Goal: Information Seeking & Learning: Learn about a topic

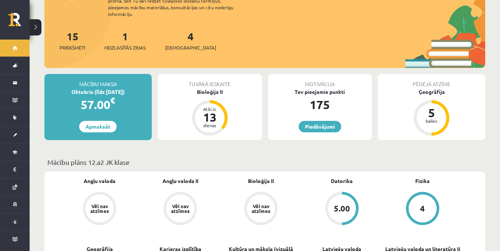
scroll to position [52, 0]
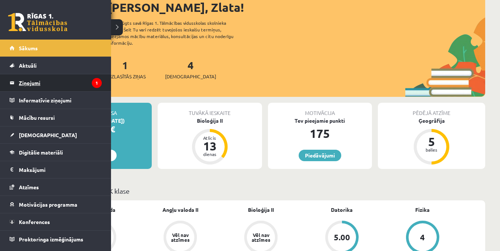
click at [15, 83] on link "Ziņojumi 1" at bounding box center [56, 82] width 92 height 17
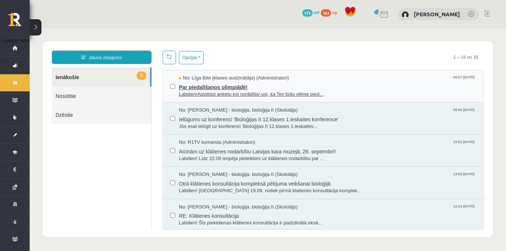
click at [354, 78] on div "No: Līga Bite (klases audzinātāja) (Administratori) 09:57 18/09/2025" at bounding box center [327, 78] width 297 height 7
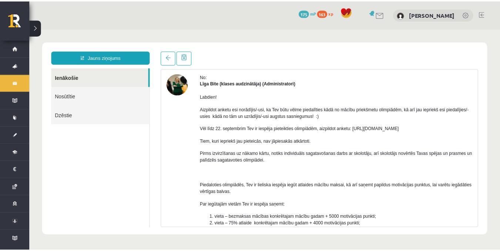
scroll to position [32, 0]
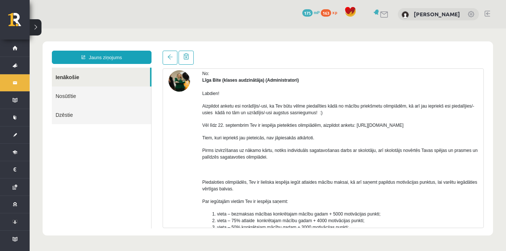
click at [484, 100] on div "Temats: Par piedalīšanos olimpiādē! 09:57 18/09/2025 No: Līga Bite (klases audz…" at bounding box center [323, 140] width 332 height 178
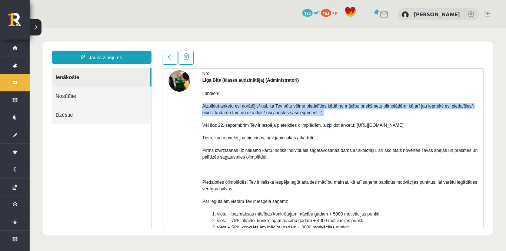
click at [484, 100] on div "Temats: Par piedalīšanos olimpiādē! 09:57 18/09/2025 No: Līga Bite (klases audz…" at bounding box center [323, 140] width 332 height 178
click at [484, 101] on div "Temats: Par piedalīšanos olimpiādē! 09:57 18/09/2025 No: Līga Bite (klases audz…" at bounding box center [323, 140] width 332 height 178
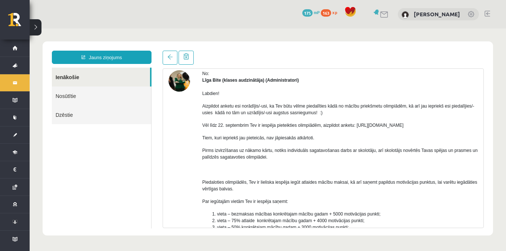
click at [452, 91] on p "Labdien!" at bounding box center [339, 93] width 275 height 7
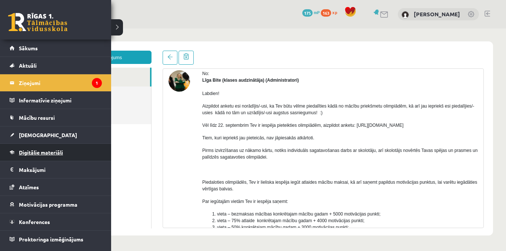
click at [38, 150] on span "Digitālie materiāli" at bounding box center [41, 152] width 44 height 7
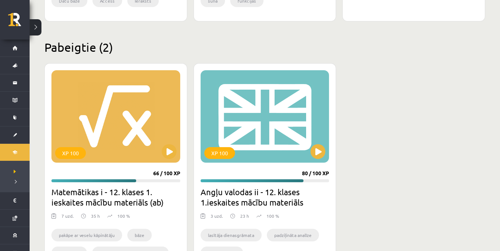
scroll to position [362, 0]
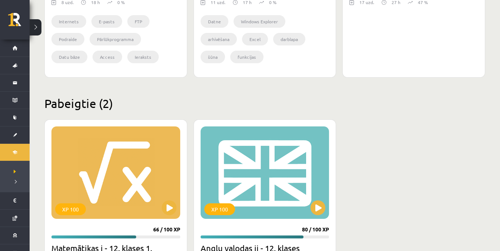
drag, startPoint x: 480, startPoint y: 174, endPoint x: 474, endPoint y: 123, distance: 51.1
click at [474, 123] on div "XP 100 66 / 100 XP Matemātikas i - 12. klases 1. ieskaites mācību materiāls (ab…" at bounding box center [264, 234] width 441 height 228
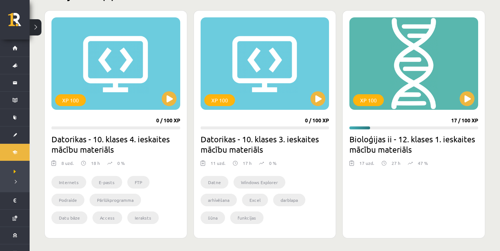
scroll to position [195, 0]
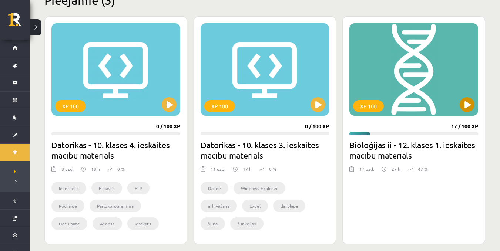
click at [425, 69] on div "XP 100" at bounding box center [413, 69] width 129 height 93
click at [456, 103] on div "XP 100" at bounding box center [413, 69] width 129 height 93
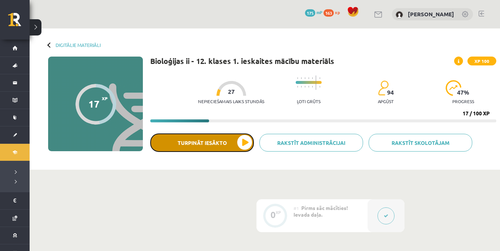
click at [231, 149] on button "Turpināt iesākto" at bounding box center [202, 143] width 104 height 19
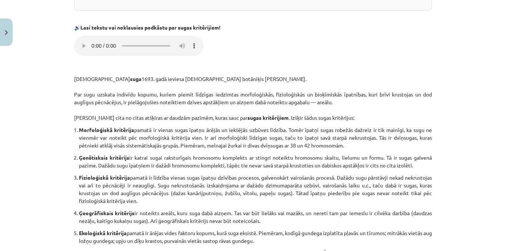
scroll to position [242, 0]
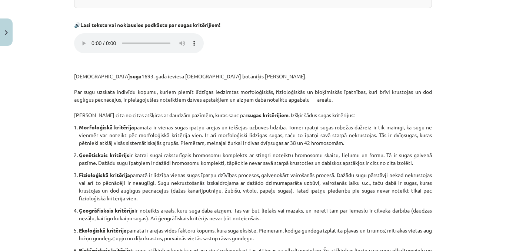
click at [480, 115] on div "Mācību tēma: Bioloģijas ii - 12. klases 1. ieskaites mācību materiāls #9 8. tēm…" at bounding box center [253, 125] width 506 height 251
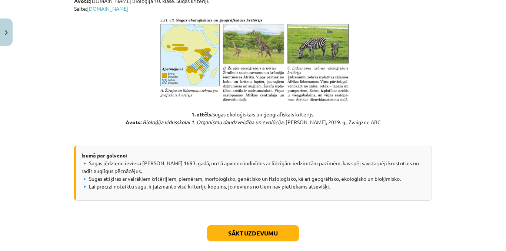
scroll to position [536, 0]
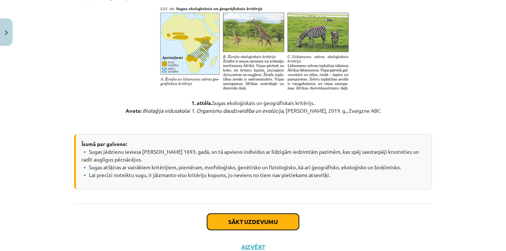
click at [285, 217] on button "Sākt uzdevumu" at bounding box center [253, 222] width 92 height 16
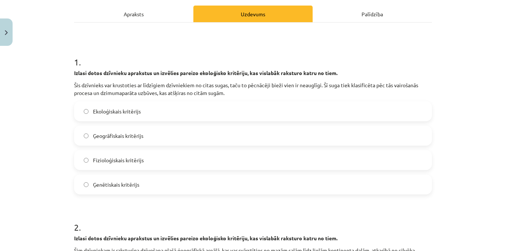
scroll to position [112, 0]
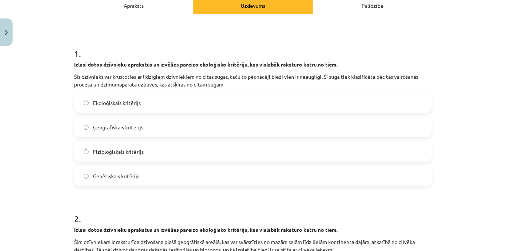
click at [170, 149] on label "Fizioloģiskais kritērijs" at bounding box center [253, 151] width 356 height 19
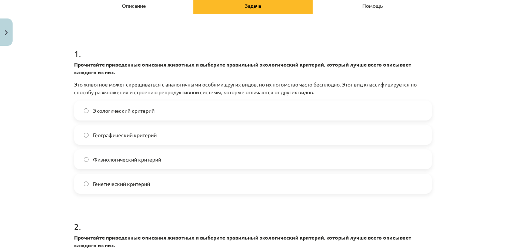
click at [140, 5] on font "Описание" at bounding box center [134, 5] width 24 height 7
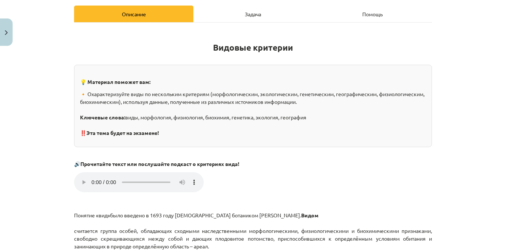
scroll to position [66, 0]
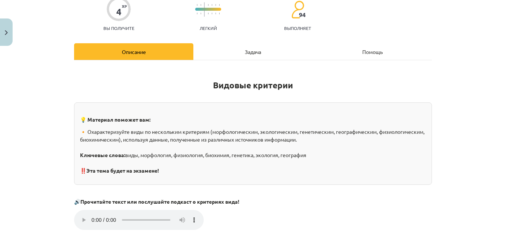
click at [256, 55] on div "Задача" at bounding box center [252, 51] width 119 height 17
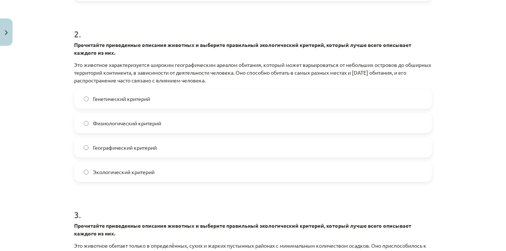
scroll to position [310, 0]
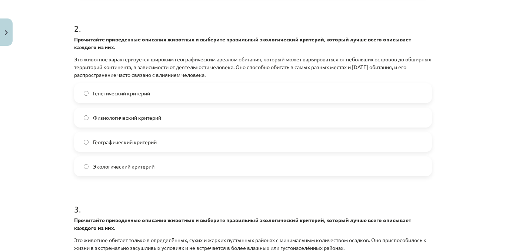
click at [196, 144] on label "Географический критерий" at bounding box center [253, 142] width 356 height 19
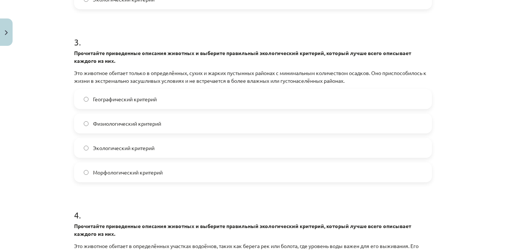
scroll to position [480, 0]
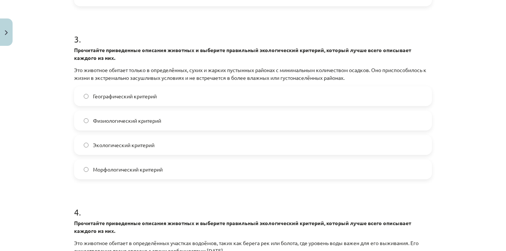
click at [317, 140] on label "Экологический критерий" at bounding box center [253, 145] width 356 height 19
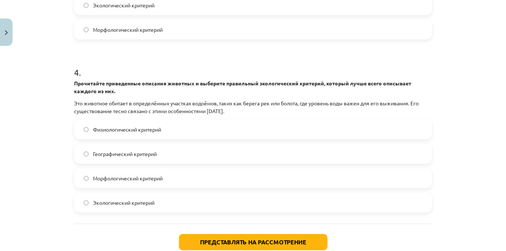
scroll to position [630, 0]
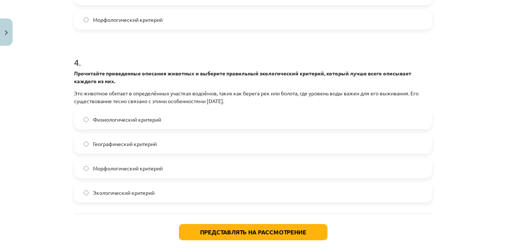
click at [270, 193] on label "Экологический критерий" at bounding box center [253, 193] width 356 height 19
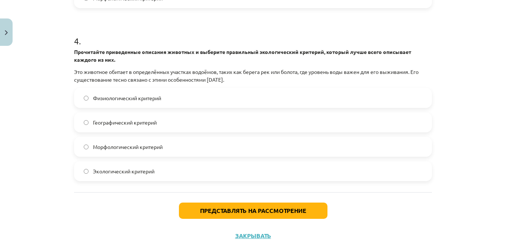
scroll to position [668, 0]
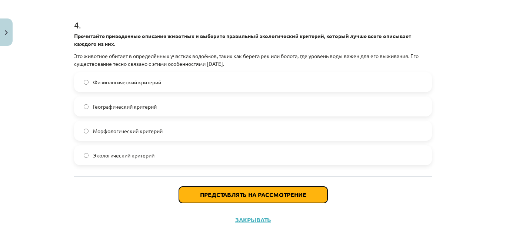
click at [279, 196] on font "Представлять на рассмотрение" at bounding box center [253, 195] width 106 height 8
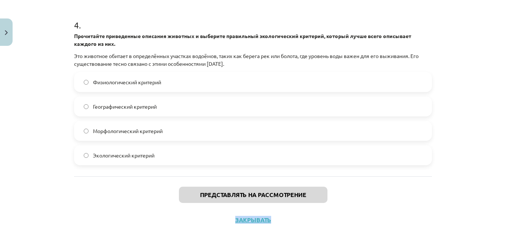
drag, startPoint x: 500, startPoint y: 213, endPoint x: 505, endPoint y: 190, distance: 24.0
click at [500, 190] on div "Тема исследования: Биология II - 12 класс, 1-й тест, учебный материал #9 Тема 8…" at bounding box center [253, 125] width 506 height 251
click at [498, 194] on div "Тема исследования: Биология II - 12 класс, 1-й тест, учебный материал #9 Тема 8…" at bounding box center [253, 125] width 506 height 251
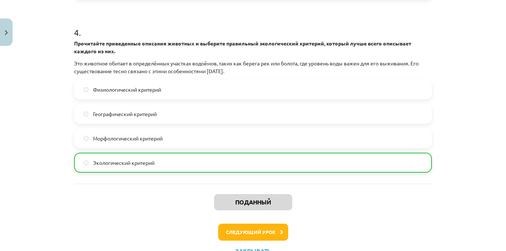
scroll to position [691, 0]
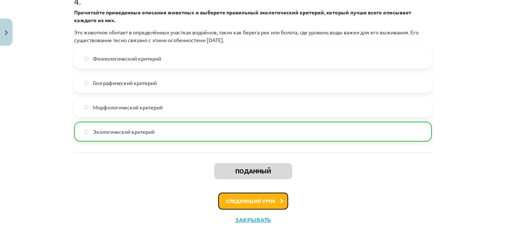
click at [253, 196] on button "Следующий урок" at bounding box center [253, 201] width 70 height 17
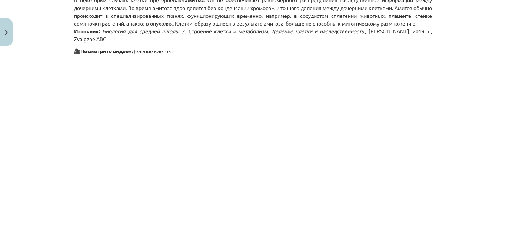
scroll to position [913, 0]
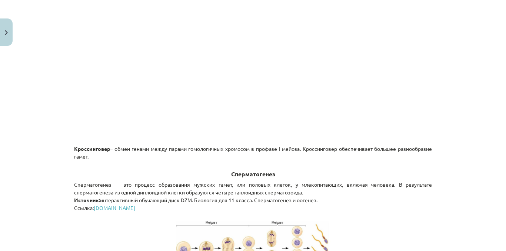
click at [494, 161] on div "Тема исследования: Биология II - 12 класс, 1-й тест, учебный материал #10 Тема …" at bounding box center [253, 125] width 506 height 251
drag, startPoint x: 497, startPoint y: 153, endPoint x: 498, endPoint y: 149, distance: 3.9
click at [497, 152] on div "Тема исследования: Биология II - 12 класс, 1-й тест, учебный материал #10 Тема …" at bounding box center [253, 125] width 506 height 251
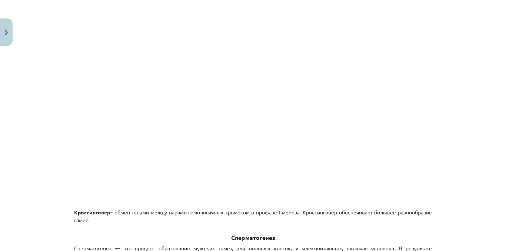
scroll to position [857, 0]
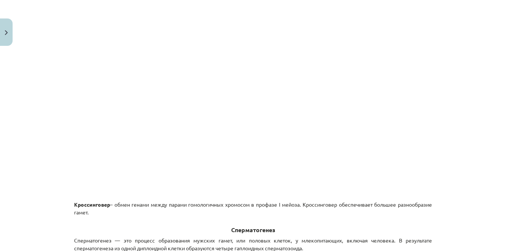
click at [498, 145] on div "Тема исследования: Биология II - 12 класс, 1-й тест, учебный материал #10 Тема …" at bounding box center [253, 125] width 506 height 251
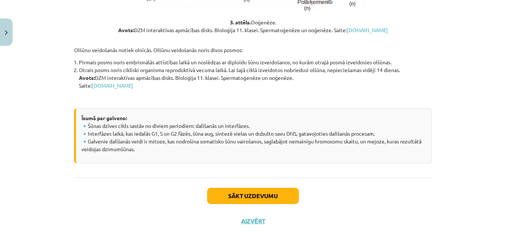
scroll to position [1362, 0]
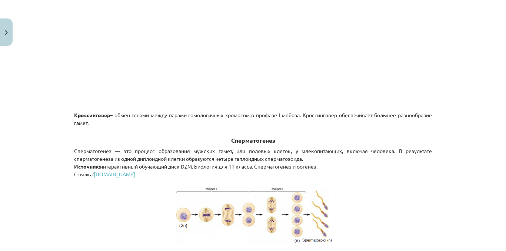
drag, startPoint x: 495, startPoint y: 155, endPoint x: 498, endPoint y: 158, distance: 4.2
click at [497, 156] on div "Тема исследования: Биология II - 12 класс, 1-й тест, учебный материал #10 Тема …" at bounding box center [253, 125] width 506 height 251
click at [497, 157] on div "Тема исследования: Биология II - 12 класс, 1-й тест, учебный материал #10 Тема …" at bounding box center [253, 125] width 506 height 251
drag, startPoint x: 498, startPoint y: 164, endPoint x: 500, endPoint y: 175, distance: 10.9
click at [500, 174] on div "Тема исследования: Биология II - 12 класс, 1-й тест, учебный материал #10 Тема …" at bounding box center [253, 125] width 506 height 251
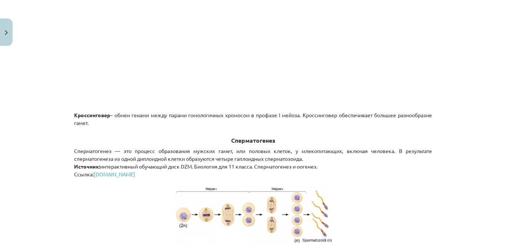
scroll to position [952, 0]
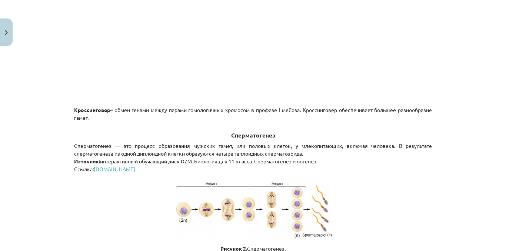
click at [499, 160] on div "Тема исследования: Биология II - 12 класс, 1-й тест, учебный материал #10 Тема …" at bounding box center [253, 125] width 506 height 251
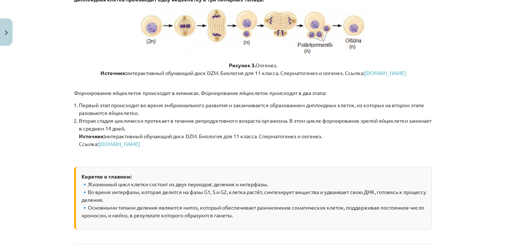
scroll to position [1324, 0]
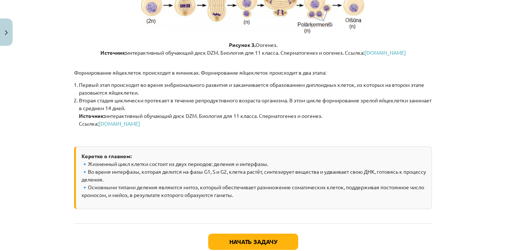
drag, startPoint x: 479, startPoint y: 218, endPoint x: 476, endPoint y: 224, distance: 6.3
click at [476, 224] on div "Тема исследования: Биология II - 12 класс, 1-й тест, учебный материал #10 Тема …" at bounding box center [253, 125] width 506 height 251
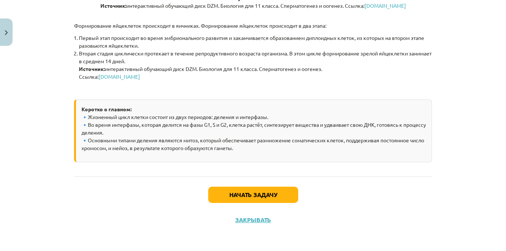
scroll to position [1385, 0]
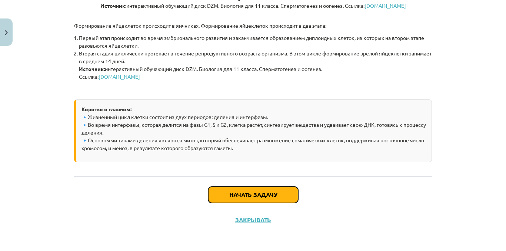
click at [224, 191] on button "Начать задачу" at bounding box center [253, 195] width 90 height 16
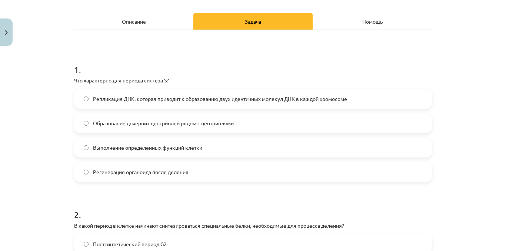
scroll to position [97, 0]
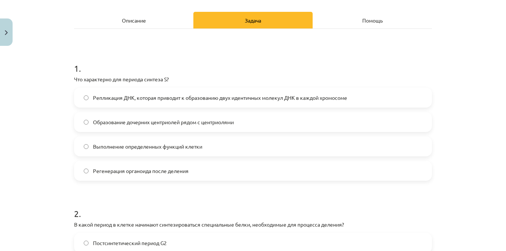
click at [223, 99] on font "Репликация ДНК, которая приводит к образованию двух идентичных молекул ДНК в ка…" at bounding box center [220, 97] width 254 height 7
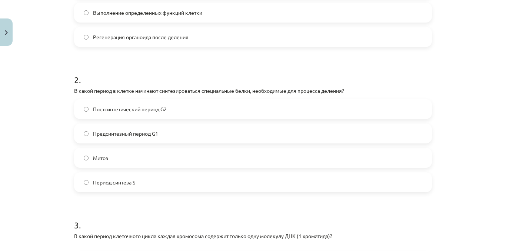
scroll to position [121, 0]
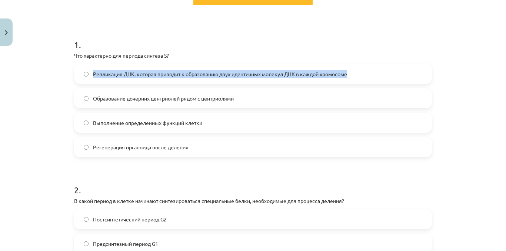
click at [473, 56] on div "Тема исследования: Биология II - 12 класс, 1-й тест, учебный материал #10 Тема …" at bounding box center [253, 125] width 506 height 251
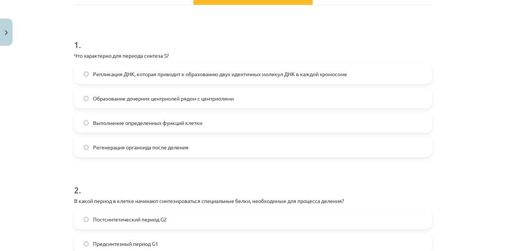
drag, startPoint x: 472, startPoint y: 46, endPoint x: 471, endPoint y: 33, distance: 12.6
click at [471, 35] on div "Тема исследования: Биология II - 12 класс, 1-й тест, учебный материал #10 Тема …" at bounding box center [253, 125] width 506 height 251
click at [471, 33] on div "Тема исследования: Биология II - 12 класс, 1-й тест, учебный материал #10 Тема …" at bounding box center [253, 125] width 506 height 251
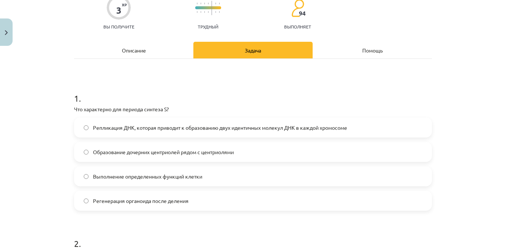
scroll to position [27, 0]
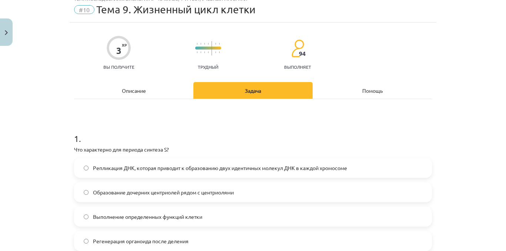
click at [123, 89] on font "Описание" at bounding box center [134, 90] width 24 height 7
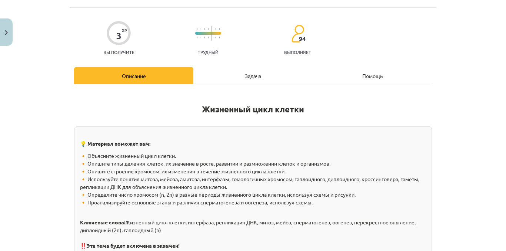
scroll to position [16, 0]
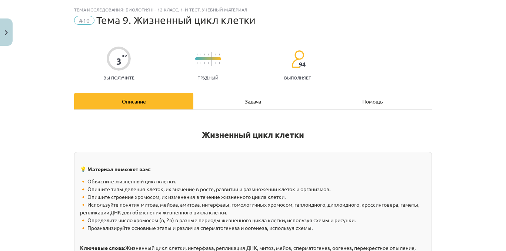
click at [495, 30] on div "Тема исследования: Биология II - 12 класс, 1-й тест, учебный материал #10 Тема …" at bounding box center [253, 125] width 506 height 251
click at [258, 105] on div "Задача" at bounding box center [252, 101] width 119 height 17
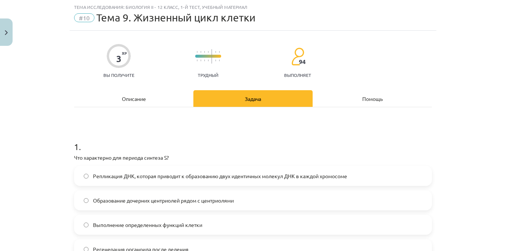
click at [132, 96] on font "Описание" at bounding box center [134, 98] width 24 height 7
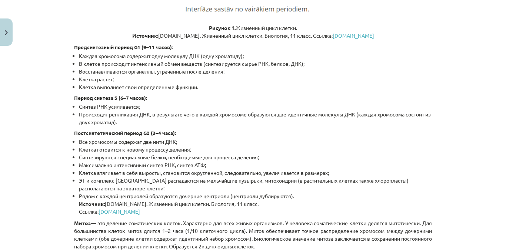
scroll to position [523, 0]
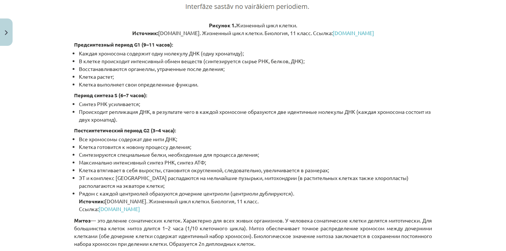
click at [497, 114] on div "Тема исследования: Биология II - 12 класс, 1-й тест, учебный материал #10 Тема …" at bounding box center [253, 125] width 506 height 251
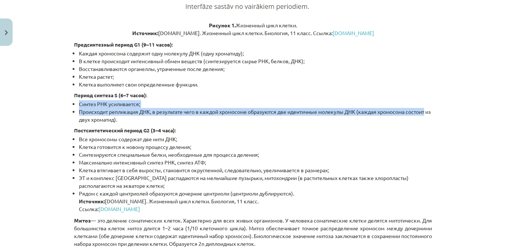
drag, startPoint x: 497, startPoint y: 114, endPoint x: 488, endPoint y: 71, distance: 44.0
click at [490, 78] on div "Тема исследования: Биология II - 12 класс, 1-й тест, учебный материал #10 Тема …" at bounding box center [253, 125] width 506 height 251
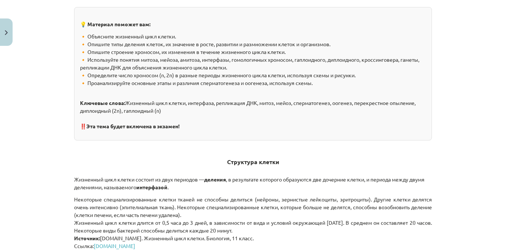
scroll to position [103, 0]
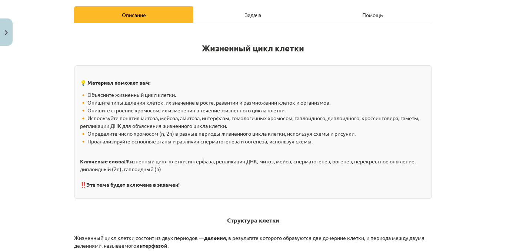
click at [496, 34] on div "Тема исследования: Биология II - 12 класс, 1-й тест, учебный материал #10 Тема …" at bounding box center [253, 125] width 506 height 251
click at [494, 28] on div "Тема исследования: Биология II - 12 класс, 1-й тест, учебный материал #10 Тема …" at bounding box center [253, 125] width 506 height 251
click at [239, 15] on div "Задача" at bounding box center [252, 14] width 119 height 17
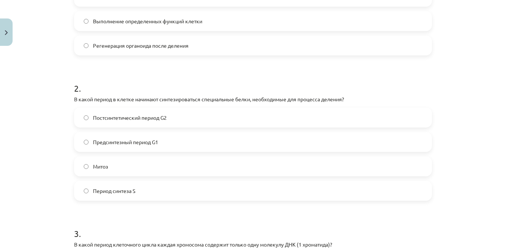
scroll to position [252, 0]
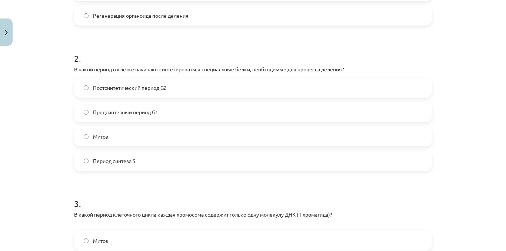
click at [497, 111] on div "Тема исследования: Биология II - 12 класс, 1-й тест, учебный материал #10 Тема …" at bounding box center [253, 125] width 506 height 251
click at [164, 90] on font "Постсинтетический период G2" at bounding box center [130, 87] width 74 height 7
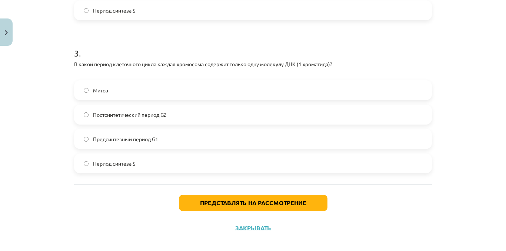
scroll to position [411, 0]
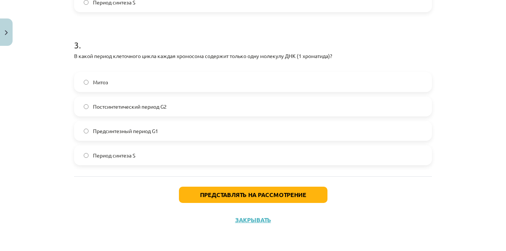
click at [134, 137] on label "Предсинтезный период G1" at bounding box center [253, 131] width 356 height 19
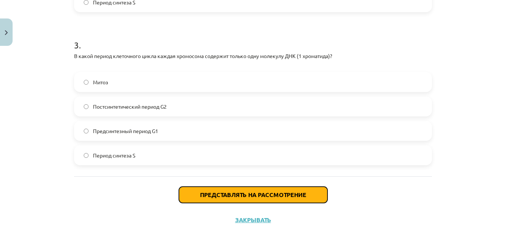
click at [254, 197] on font "Представлять на рассмотрение" at bounding box center [253, 195] width 106 height 8
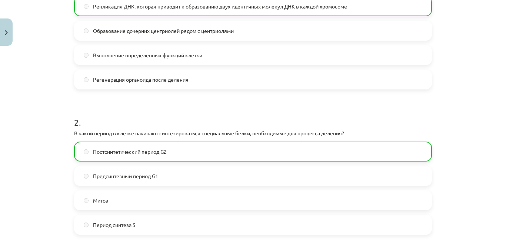
scroll to position [161, 0]
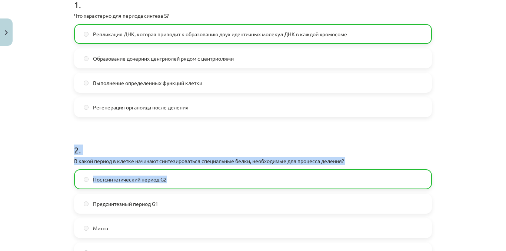
drag, startPoint x: 489, startPoint y: 101, endPoint x: 505, endPoint y: 117, distance: 22.0
click at [487, 165] on div "Тема исследования: Биология II - 12 класс, 1-й тест, учебный материал #10 Тема …" at bounding box center [253, 125] width 506 height 251
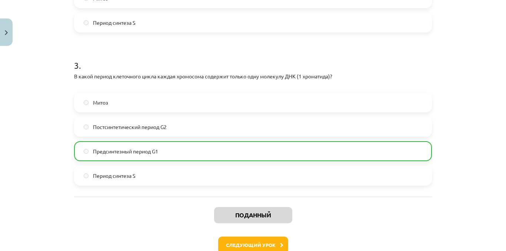
scroll to position [435, 0]
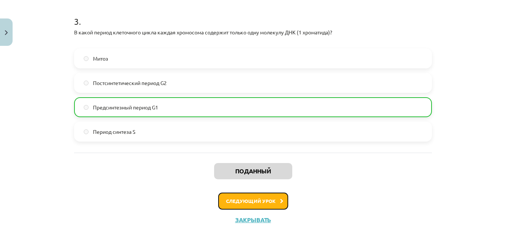
click at [220, 204] on button "Следующий урок" at bounding box center [253, 201] width 70 height 17
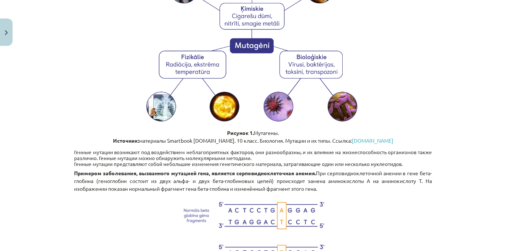
scroll to position [424, 0]
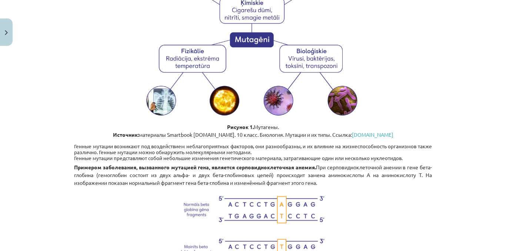
drag, startPoint x: 487, startPoint y: 93, endPoint x: 491, endPoint y: 90, distance: 4.7
click at [491, 90] on div "Тема исследования: Биология II - 12 класс, 1-й тест, учебный материал #11 Тема …" at bounding box center [253, 125] width 506 height 251
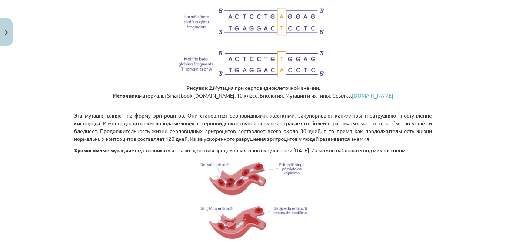
scroll to position [614, 0]
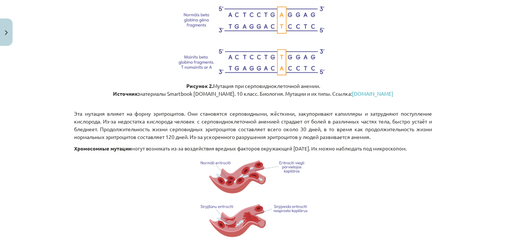
click at [495, 122] on div "Тема исследования: Биология II - 12 класс, 1-й тест, учебный материал #11 Тема …" at bounding box center [253, 125] width 506 height 251
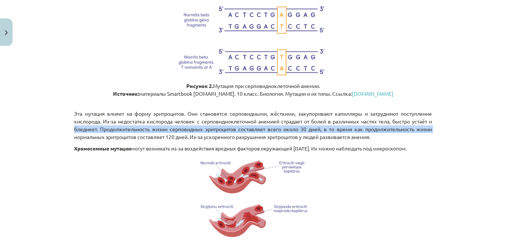
click at [491, 126] on div "Тема исследования: Биология II - 12 класс, 1-й тест, учебный материал #11 Тема …" at bounding box center [253, 125] width 506 height 251
click at [489, 127] on div "Тема исследования: Биология II - 12 класс, 1-й тест, учебный материал #11 Тема …" at bounding box center [253, 125] width 506 height 251
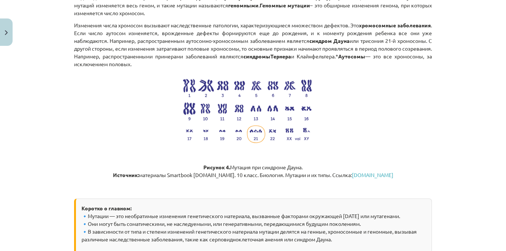
scroll to position [961, 0]
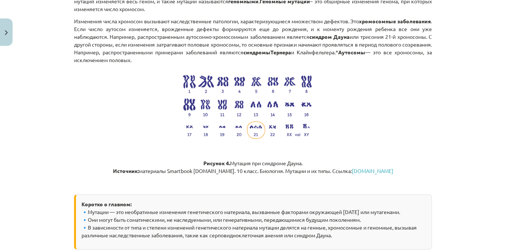
click at [494, 197] on div "Тема исследования: Биология II - 12 класс, 1-й тест, учебный материал #11 Тема …" at bounding box center [253, 125] width 506 height 251
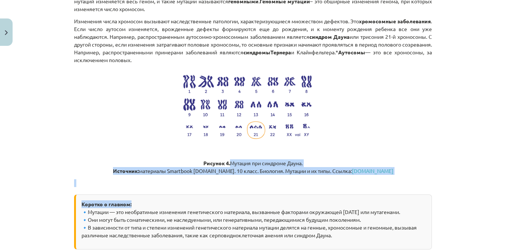
drag, startPoint x: 493, startPoint y: 204, endPoint x: 505, endPoint y: 167, distance: 39.7
click at [500, 167] on div "Тема исследования: Биология II - 12 класс, 1-й тест, учебный материал #11 Тема …" at bounding box center [253, 125] width 506 height 251
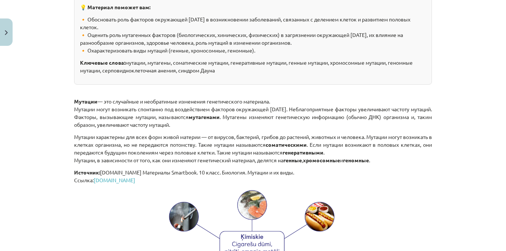
scroll to position [192, 0]
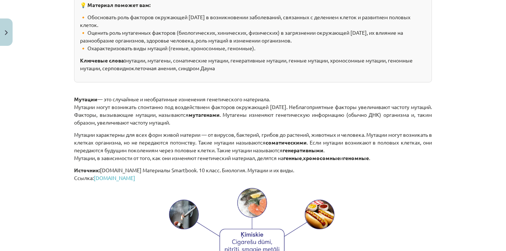
click at [500, 63] on div "Тема исследования: Биология II - 12 класс, 1-й тест, учебный материал #11 Тема …" at bounding box center [253, 125] width 506 height 251
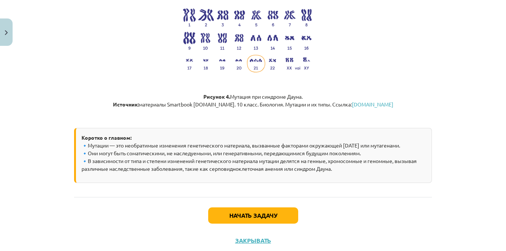
scroll to position [1048, 0]
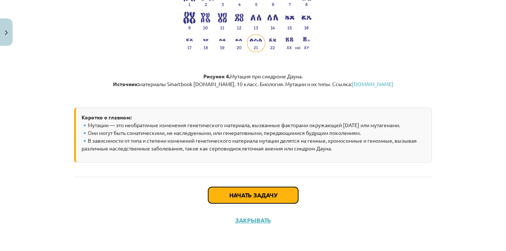
click at [286, 198] on button "Начать задачу" at bounding box center [253, 195] width 90 height 16
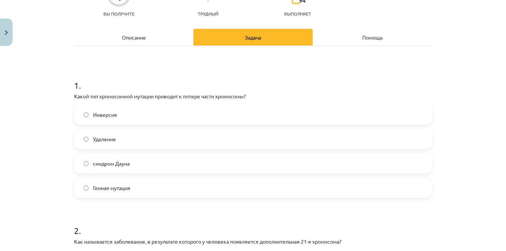
scroll to position [101, 0]
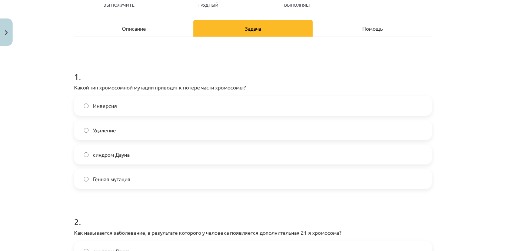
click at [181, 132] on label "Удаление" at bounding box center [253, 130] width 356 height 19
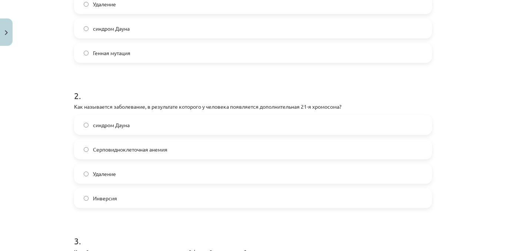
scroll to position [213, 0]
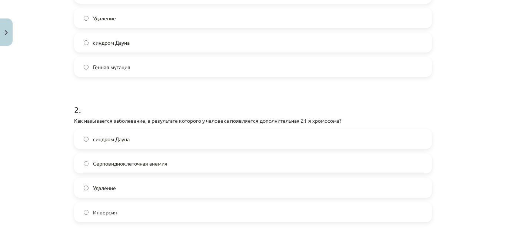
click at [494, 124] on div "Тема исследования: Биология II - 12 класс, 1-й тест, учебный материал #11 Тема …" at bounding box center [253, 125] width 506 height 251
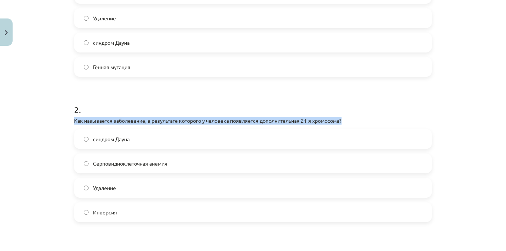
click at [494, 124] on div "Тема исследования: Биология II - 12 класс, 1-й тест, учебный материал #11 Тема …" at bounding box center [253, 125] width 506 height 251
drag, startPoint x: 494, startPoint y: 124, endPoint x: 497, endPoint y: 131, distance: 7.4
click at [497, 131] on div "Тема исследования: Биология II - 12 класс, 1-й тест, учебный материал #11 Тема …" at bounding box center [253, 125] width 506 height 251
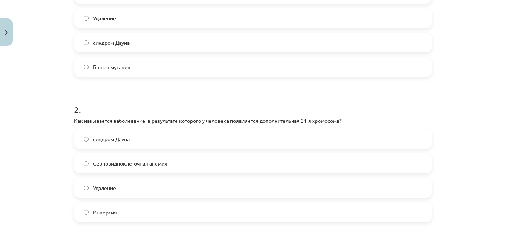
click at [497, 131] on div "Тема исследования: Биология II - 12 класс, 1-й тест, учебный материал #11 Тема …" at bounding box center [253, 125] width 506 height 251
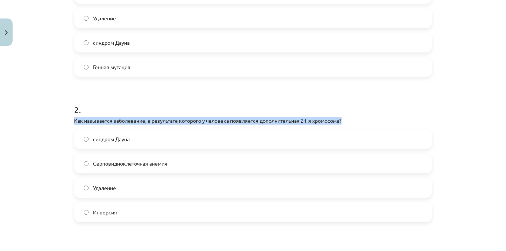
drag, startPoint x: 498, startPoint y: 107, endPoint x: 499, endPoint y: 117, distance: 10.4
click at [499, 117] on div "Тема исследования: Биология II - 12 класс, 1-й тест, учебный материал #11 Тема …" at bounding box center [253, 125] width 506 height 251
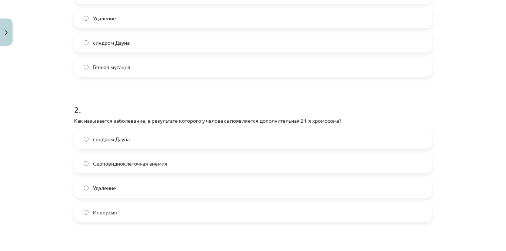
click at [190, 130] on label "синдром Дауна" at bounding box center [253, 139] width 356 height 19
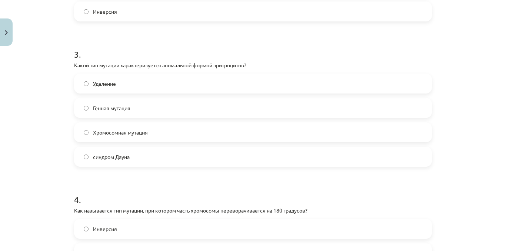
scroll to position [419, 0]
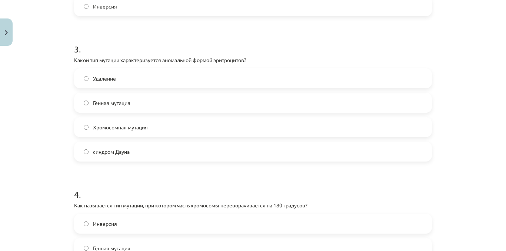
click at [494, 166] on div "Тема исследования: Биология II - 12 класс, 1-й тест, учебный материал #11 Тема …" at bounding box center [253, 125] width 506 height 251
click at [169, 120] on label "Хромосомная мутация" at bounding box center [253, 127] width 356 height 19
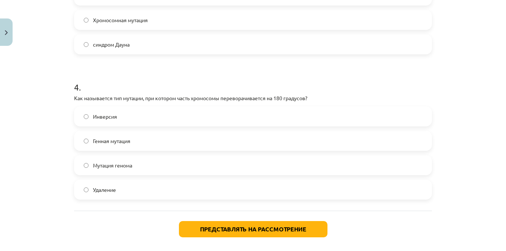
scroll to position [551, 0]
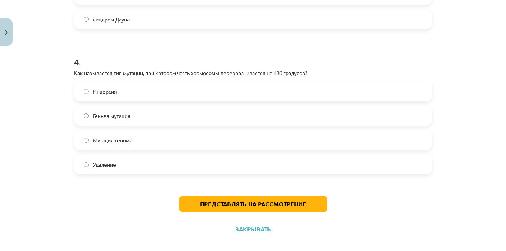
click at [101, 88] on span "Инверсия" at bounding box center [105, 92] width 24 height 8
click at [246, 198] on button "Представлять на рассмотрение" at bounding box center [253, 204] width 148 height 16
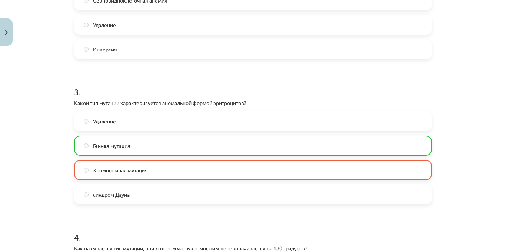
scroll to position [584, 0]
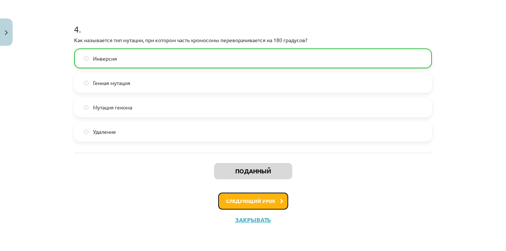
click at [255, 208] on button "Следующий урок" at bounding box center [253, 201] width 70 height 17
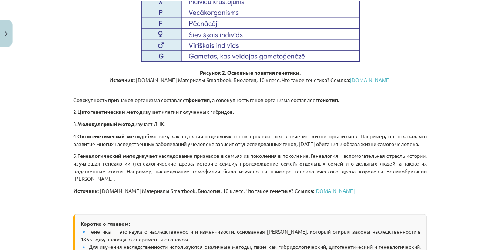
scroll to position [896, 0]
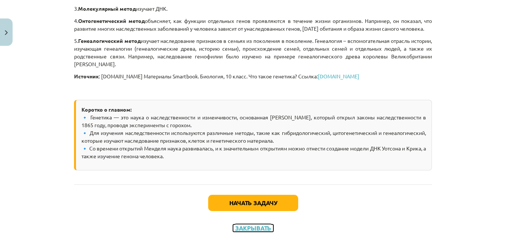
click at [252, 224] on font "Закрывать" at bounding box center [253, 228] width 36 height 8
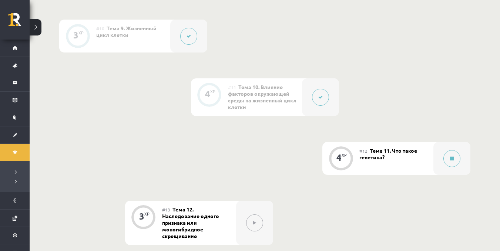
scroll to position [668, 0]
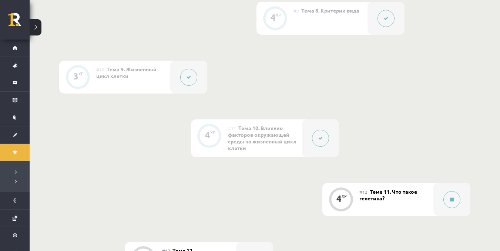
click at [496, 140] on div "0 XP #1 Прежде чем начать обучение! Вводная часть. 4 XP #2 Тема 1. Комплексное …" at bounding box center [265, 39] width 470 height 1076
drag, startPoint x: 496, startPoint y: 140, endPoint x: 486, endPoint y: 176, distance: 37.5
click at [486, 176] on div "0 XP #1 Прежде чем начать обучение! Вводная часть. 4 XP #2 Тема 1. Комплексное …" at bounding box center [265, 39] width 470 height 1076
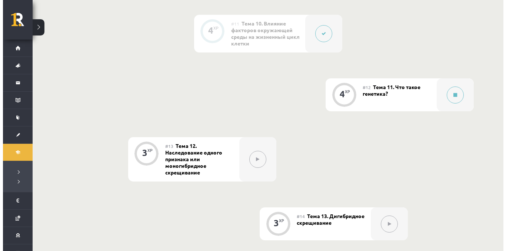
scroll to position [775, 0]
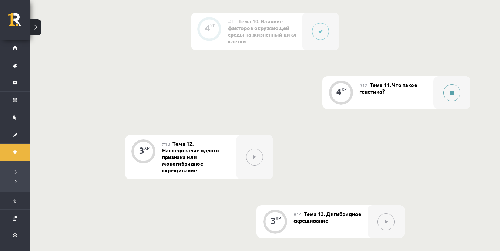
click at [451, 95] on button at bounding box center [451, 92] width 17 height 17
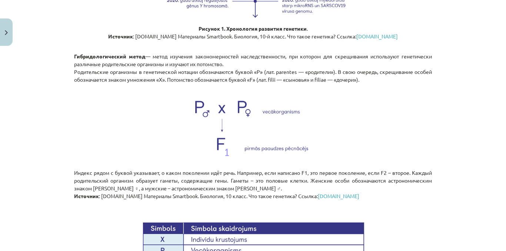
scroll to position [542, 0]
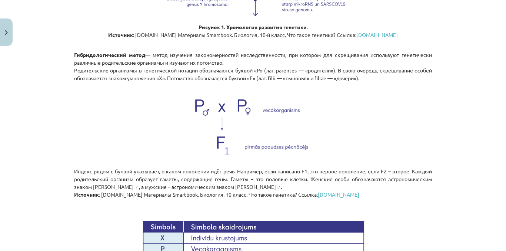
click at [487, 150] on div "Тема исследования: Биология II - 12 класс, 1-й тест, учебный материал #12 Тема …" at bounding box center [253, 125] width 506 height 251
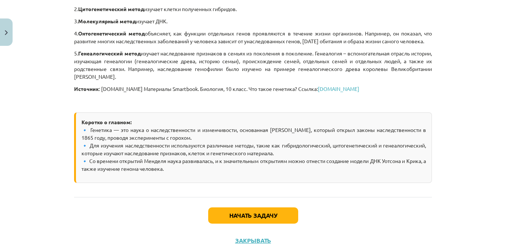
scroll to position [896, 0]
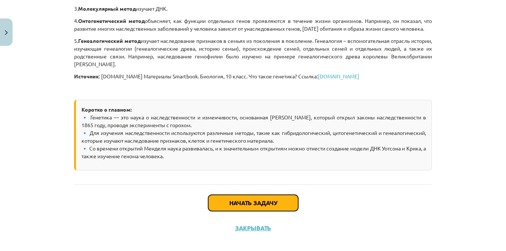
click at [235, 195] on button "Начать задачу" at bounding box center [253, 203] width 90 height 16
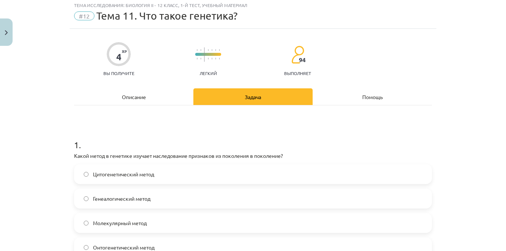
scroll to position [19, 0]
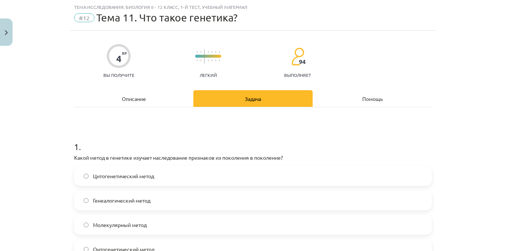
click at [144, 196] on label "Генеалогический метод" at bounding box center [253, 200] width 356 height 19
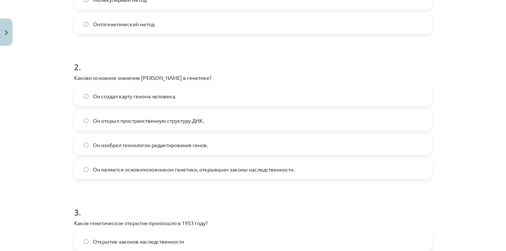
scroll to position [248, 0]
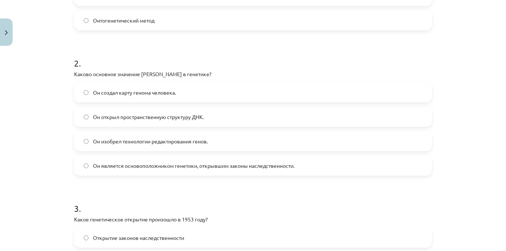
click at [177, 123] on label "Он открыл пространственную структуру ДНК." at bounding box center [253, 117] width 356 height 19
click at [281, 164] on font "Он является основоположником генетики, открывшим законы наследственности." at bounding box center [193, 165] width 201 height 7
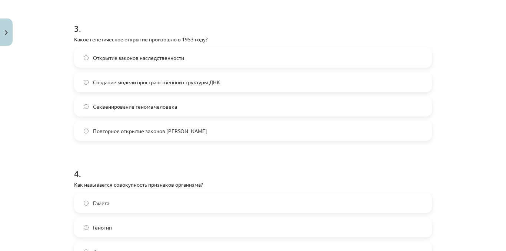
scroll to position [429, 0]
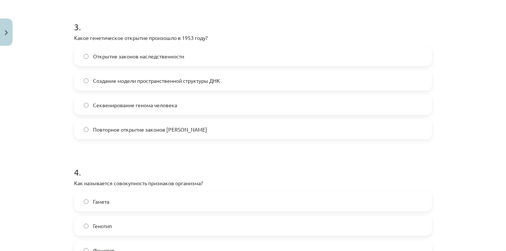
click at [200, 77] on span "Создание модели пространственной структуры ДНК" at bounding box center [156, 81] width 127 height 8
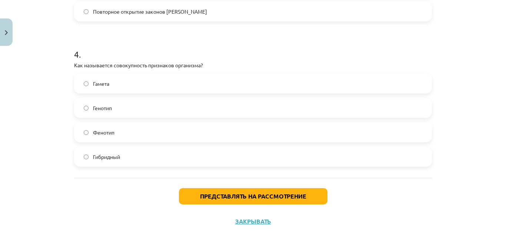
scroll to position [549, 0]
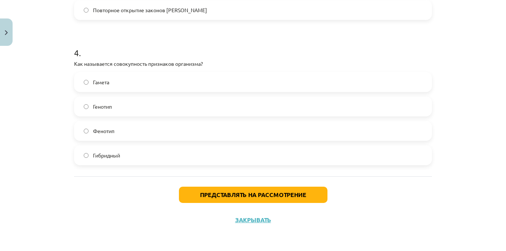
click at [133, 107] on label "Генотип" at bounding box center [253, 106] width 356 height 19
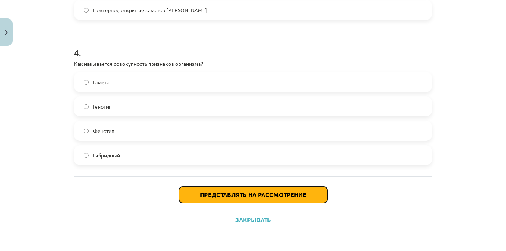
click at [226, 195] on font "Представлять на рассмотрение" at bounding box center [253, 195] width 106 height 8
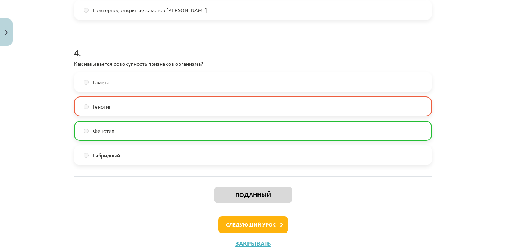
drag, startPoint x: 499, startPoint y: 194, endPoint x: 505, endPoint y: 194, distance: 6.3
click at [500, 189] on div "Тема исследования: Биология II - 12 класс, 1-й тест, учебный материал #12 Тема …" at bounding box center [253, 125] width 506 height 251
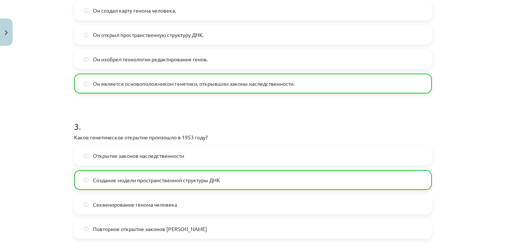
scroll to position [573, 0]
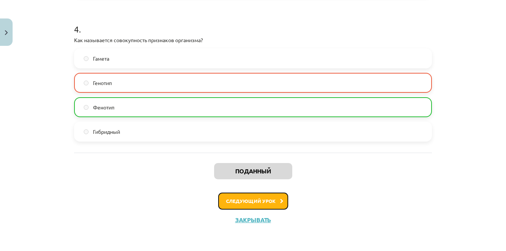
click at [242, 201] on font "Следующий урок" at bounding box center [251, 201] width 50 height 6
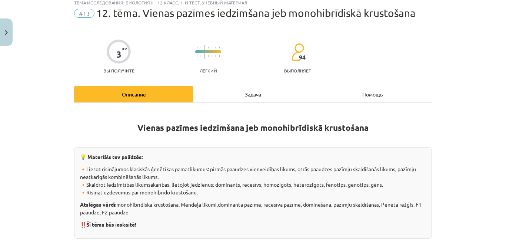
scroll to position [19, 0]
